Goal: Task Accomplishment & Management: Complete application form

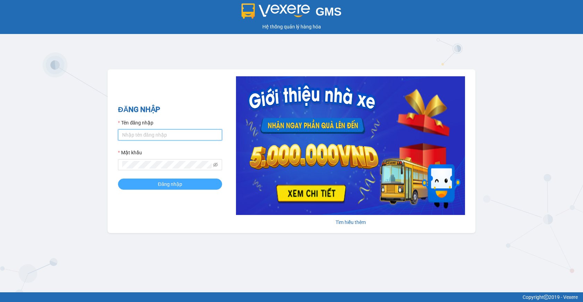
type input "giau.vtd"
click at [170, 183] on span "Đăng nhập" at bounding box center [170, 184] width 24 height 8
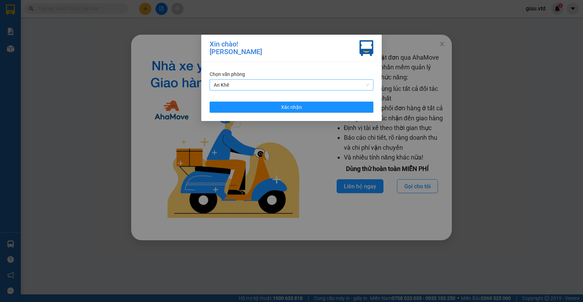
click at [237, 83] on span "An Khê" at bounding box center [291, 85] width 155 height 10
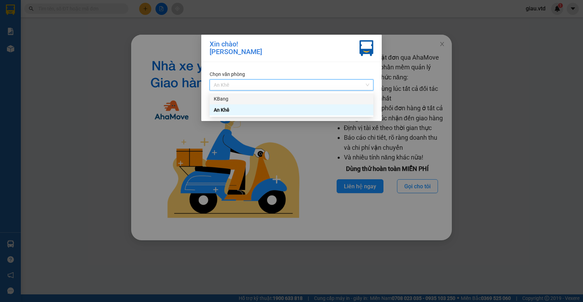
click at [238, 100] on div "KBang" at bounding box center [291, 99] width 155 height 8
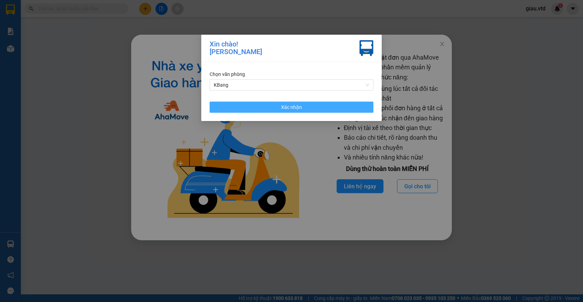
click at [287, 108] on span "Xác nhận" at bounding box center [291, 107] width 21 height 8
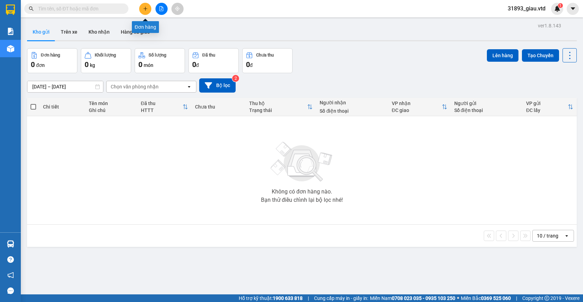
click at [146, 9] on icon "plus" at bounding box center [145, 8] width 5 height 5
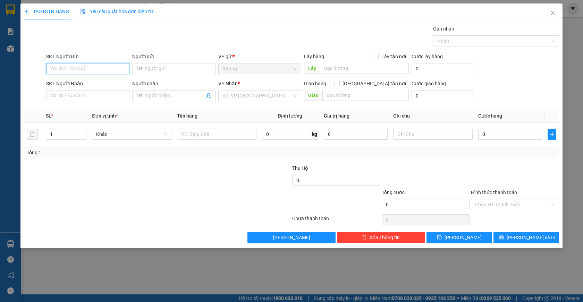
drag, startPoint x: 83, startPoint y: 67, endPoint x: 151, endPoint y: 50, distance: 70.4
click at [94, 63] on input "SĐT Người Gửi" at bounding box center [87, 68] width 83 height 11
type input "0373743665"
drag, startPoint x: 331, startPoint y: 68, endPoint x: 268, endPoint y: 152, distance: 105.5
click at [331, 69] on input "text" at bounding box center [364, 68] width 89 height 11
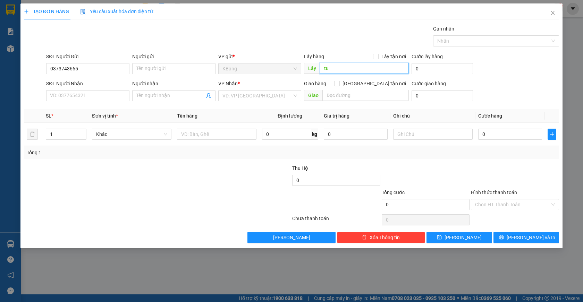
type input "tu"
type input "tú an"
drag, startPoint x: 204, startPoint y: 133, endPoint x: 203, endPoint y: 161, distance: 28.1
click at [205, 133] on input "text" at bounding box center [216, 134] width 79 height 11
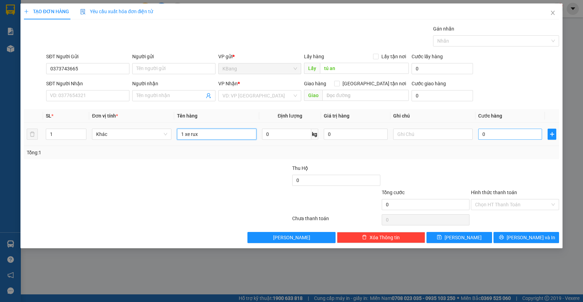
type input "1 xe rux"
click at [496, 137] on input "0" at bounding box center [510, 134] width 64 height 11
type input "4"
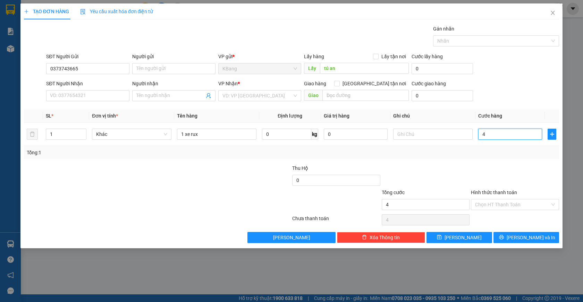
type input "40"
type input "400"
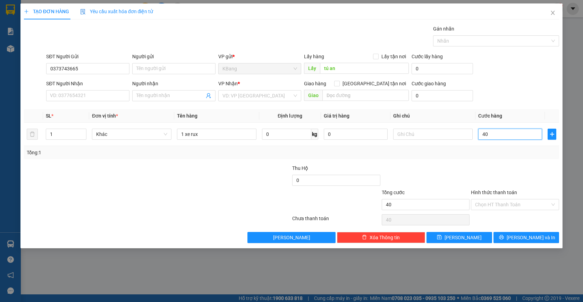
type input "400"
type input "4.000"
type input "40.000"
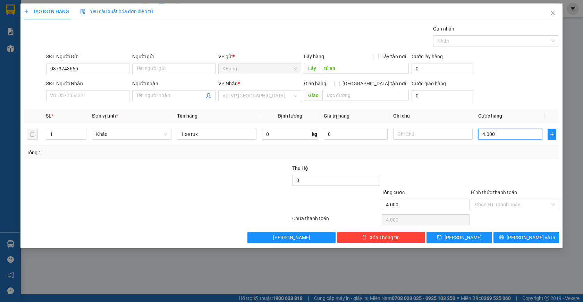
type input "40.000"
type input "400.000"
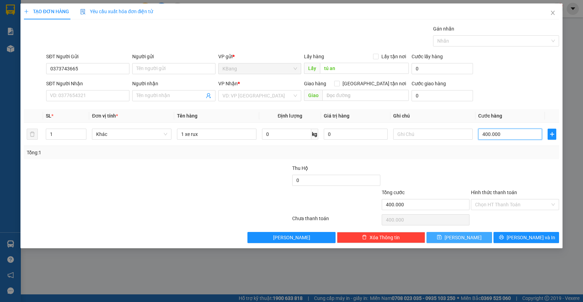
type input "400.000"
click at [471, 241] on button "Lưu" at bounding box center [459, 237] width 66 height 11
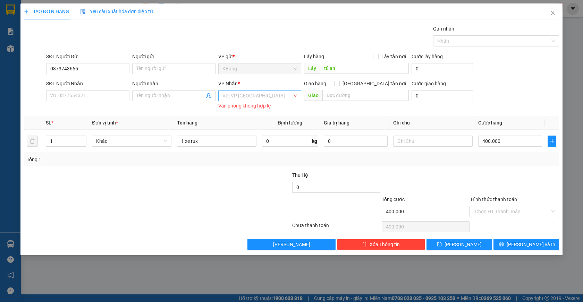
click at [242, 98] on input "search" at bounding box center [257, 96] width 70 height 10
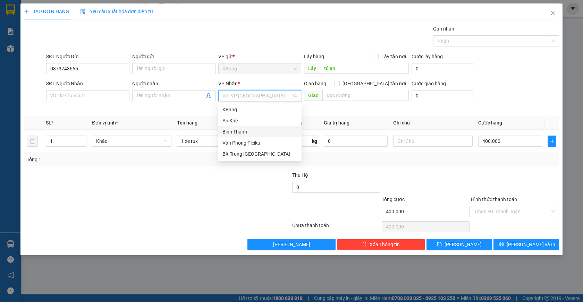
click at [247, 130] on div "Bình Thạnh" at bounding box center [259, 132] width 75 height 8
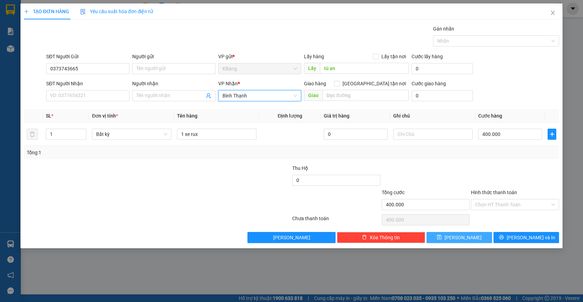
click at [471, 235] on button "Lưu" at bounding box center [459, 237] width 66 height 11
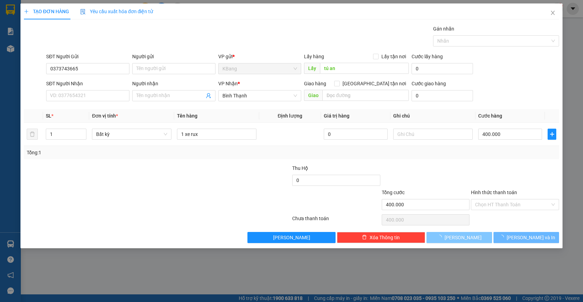
type input "0"
